Goal: Task Accomplishment & Management: Use online tool/utility

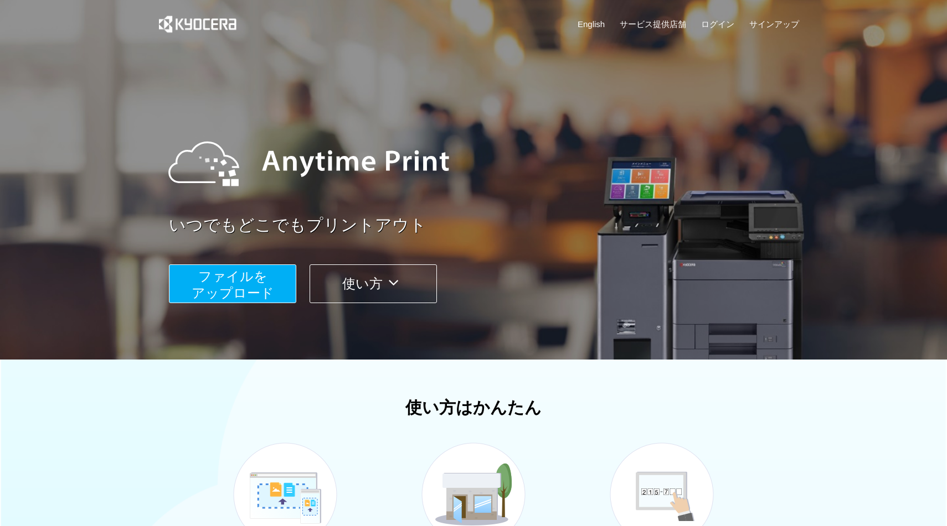
click at [265, 285] on button "ファイルを ​​アップロード" at bounding box center [232, 284] width 127 height 39
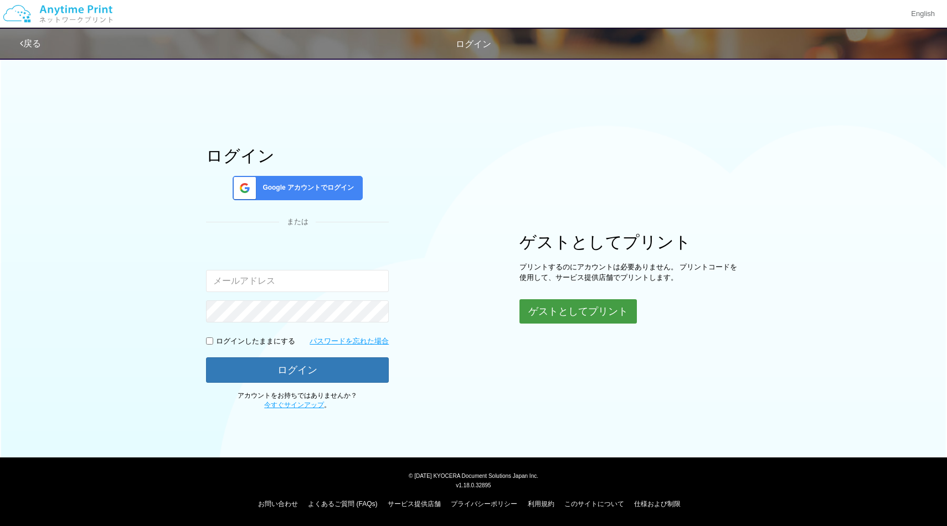
click at [550, 311] on button "ゲストとしてプリント" at bounding box center [577, 312] width 117 height 24
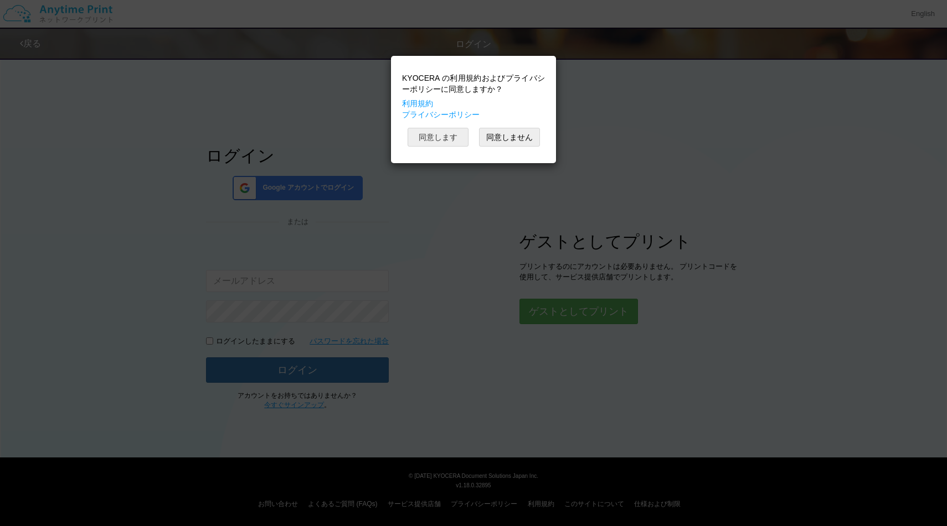
click at [448, 142] on button "同意します" at bounding box center [437, 137] width 61 height 19
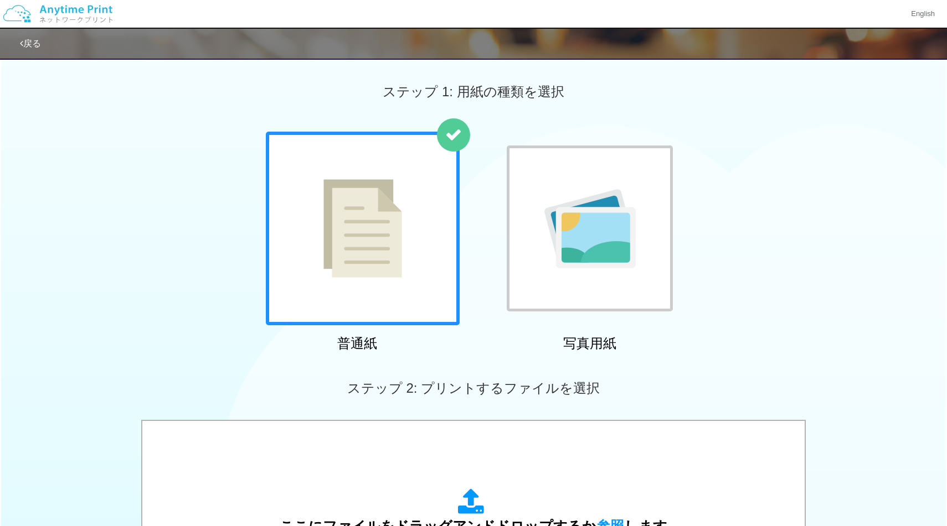
click at [400, 208] on img at bounding box center [362, 228] width 79 height 99
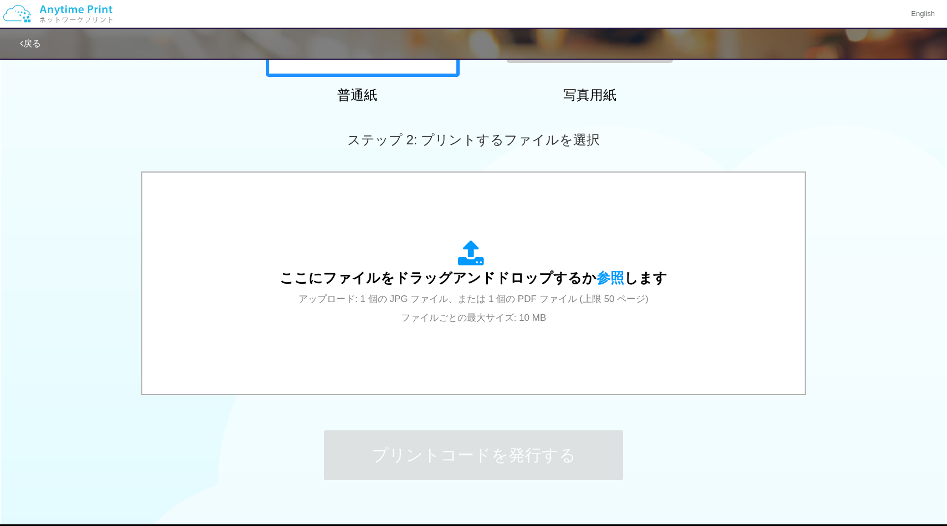
scroll to position [253, 0]
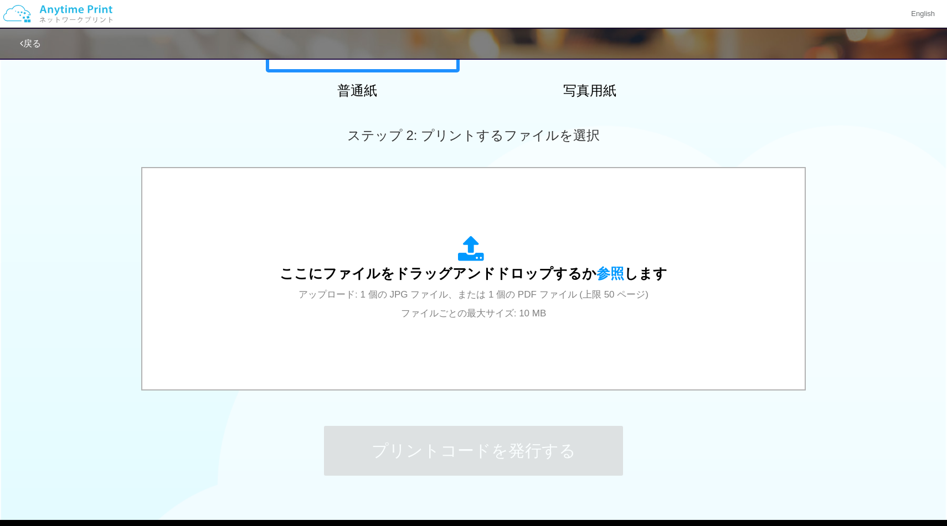
click at [400, 208] on div "ここにファイルをドラッグアンドドロップするか 参照 します アップロード: 1 個の JPG ファイル、または 1 個の PDF ファイル (上限 50 ペー…" at bounding box center [473, 278] width 640 height 199
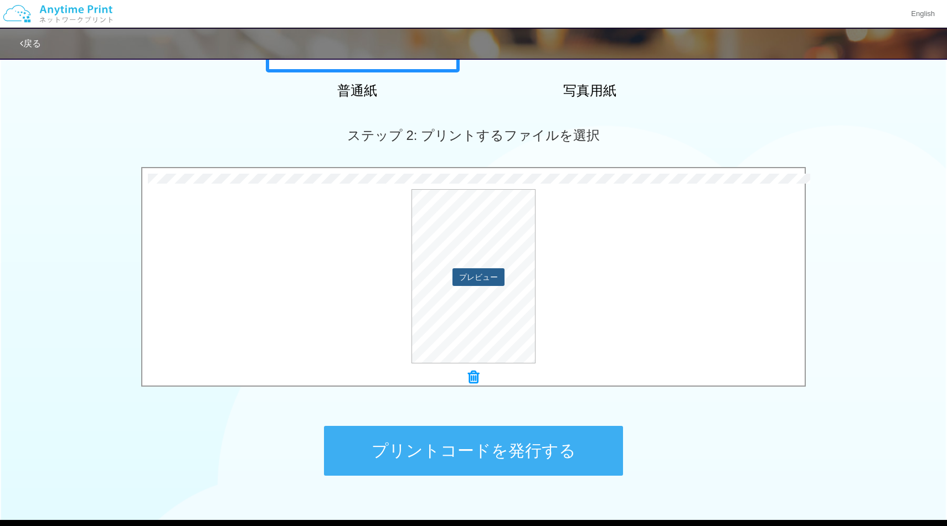
click at [490, 282] on button "プレビュー" at bounding box center [478, 278] width 52 height 18
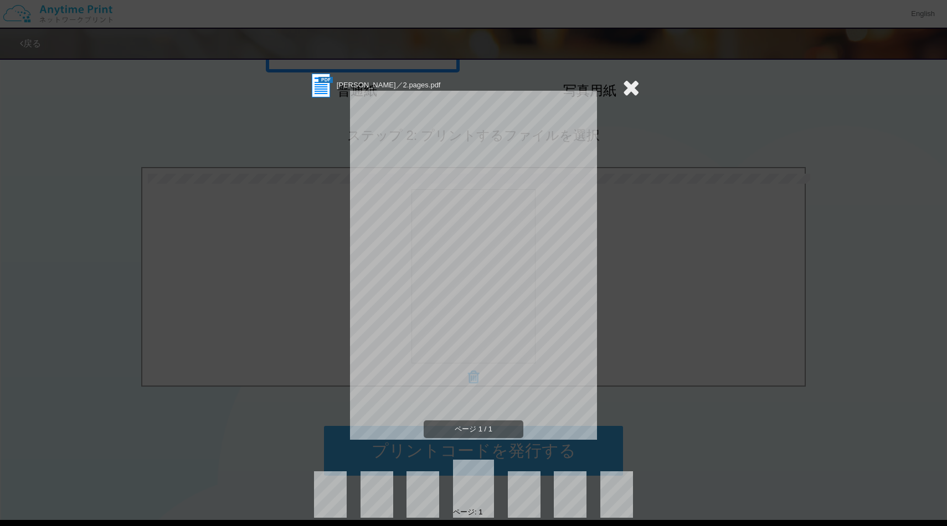
click at [631, 87] on icon at bounding box center [630, 87] width 17 height 22
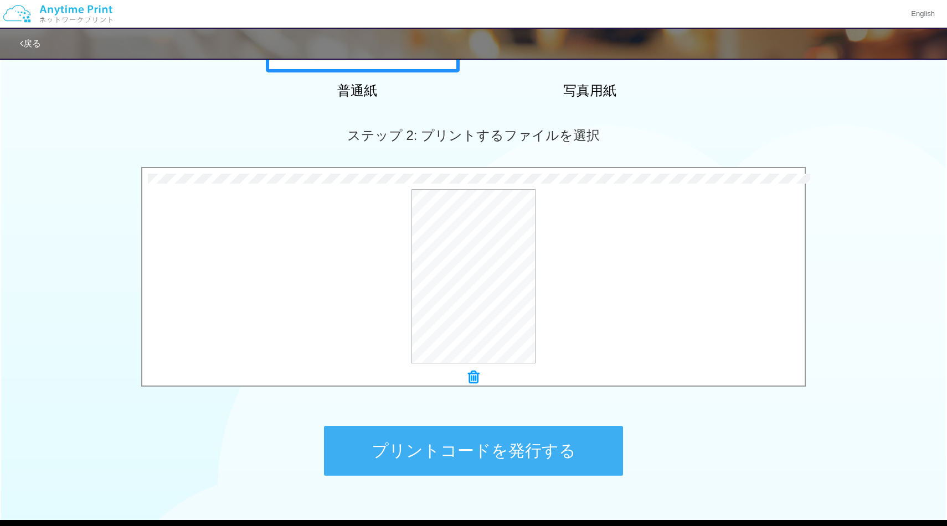
click at [505, 436] on button "プリントコードを発行する" at bounding box center [473, 451] width 299 height 50
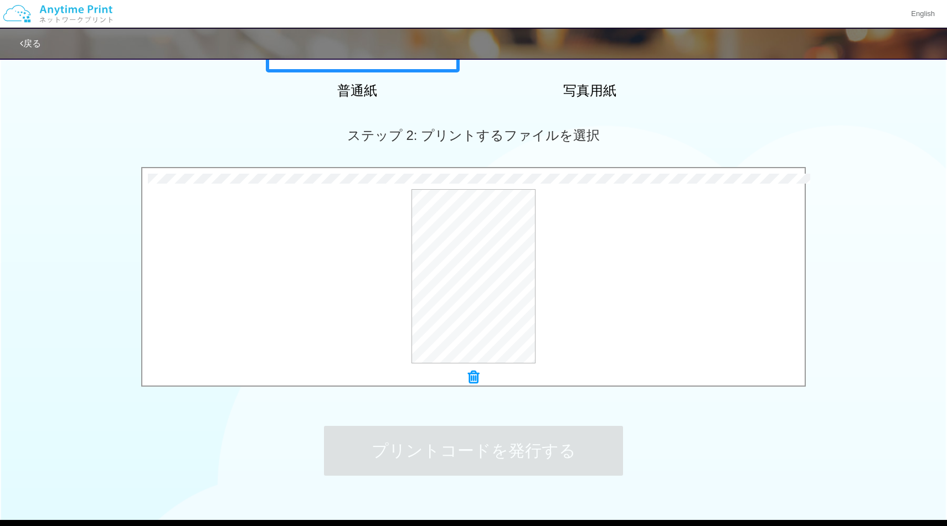
scroll to position [0, 0]
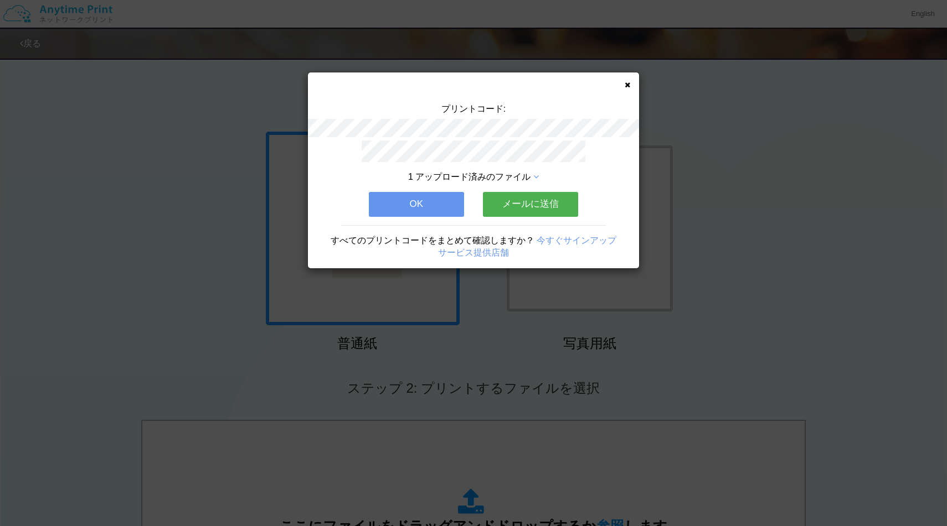
click at [440, 205] on button "OK" at bounding box center [416, 204] width 95 height 24
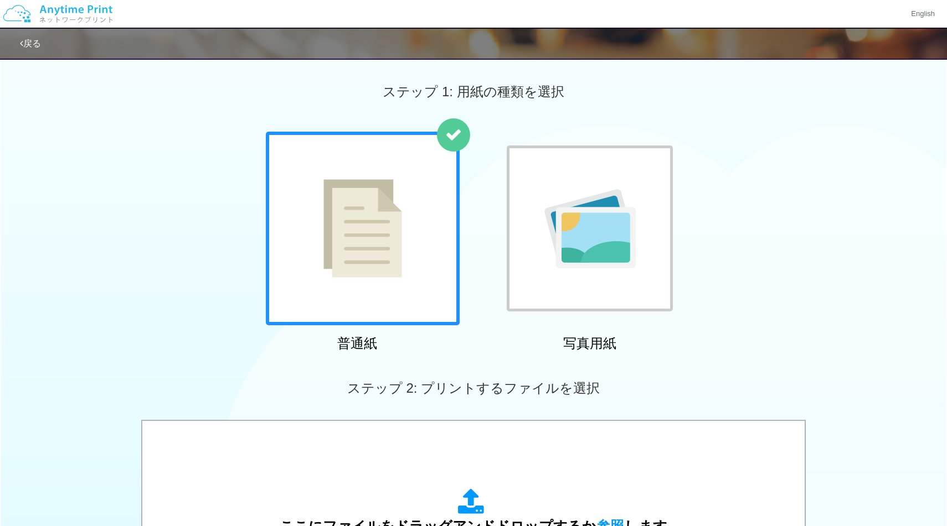
click at [831, 229] on div "普通紙 写真用紙" at bounding box center [473, 244] width 947 height 225
